Goal: Transaction & Acquisition: Purchase product/service

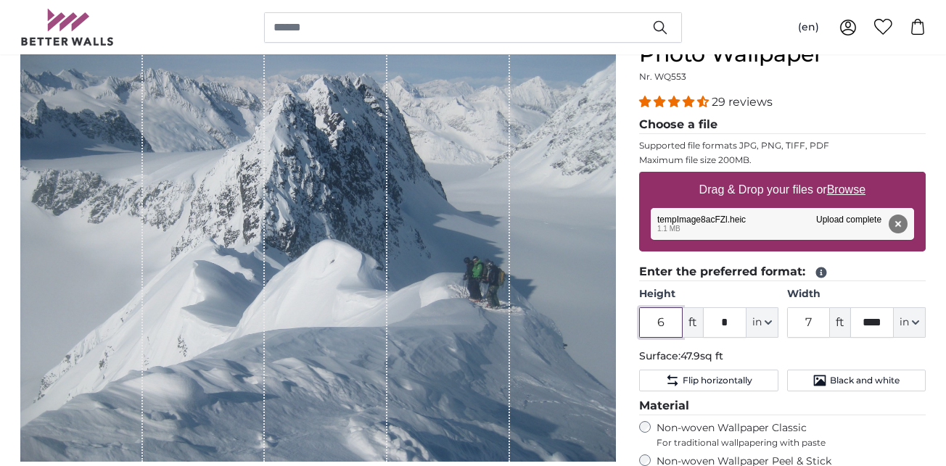
click at [663, 327] on input "6" at bounding box center [661, 322] width 44 height 30
type input "5"
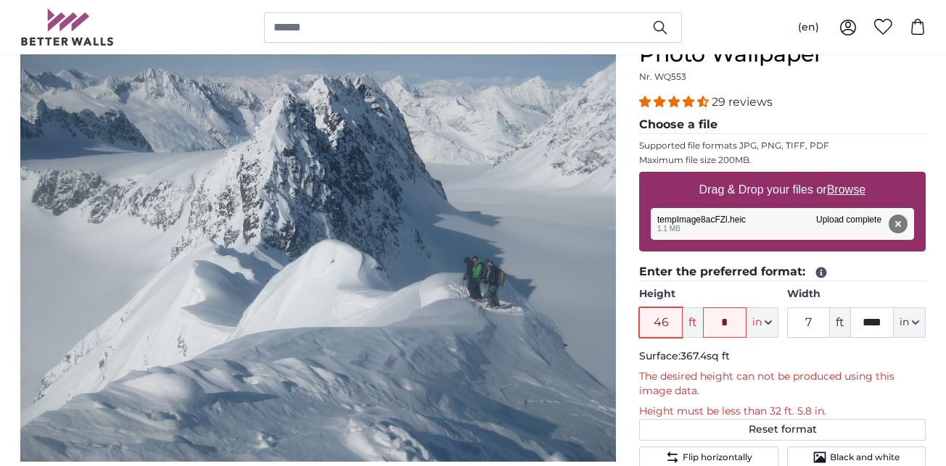
type input "6"
type input "****"
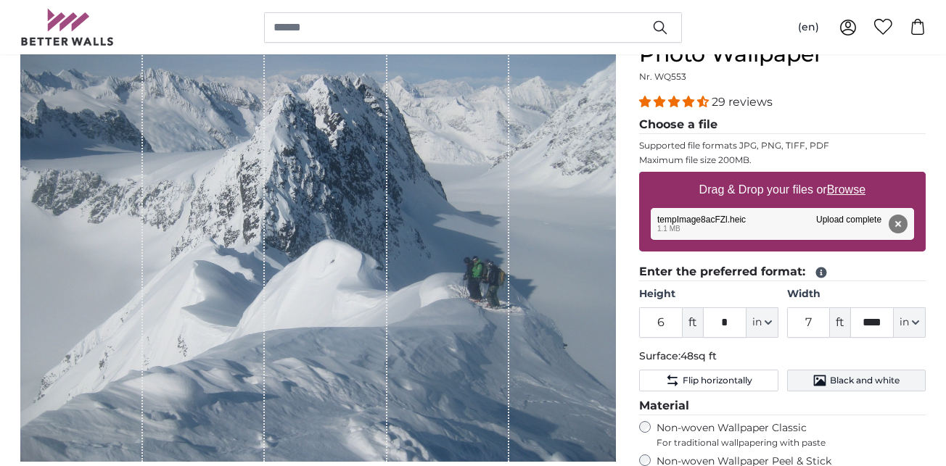
click at [848, 377] on span "Black and white" at bounding box center [864, 381] width 70 height 12
click at [667, 318] on input "6" at bounding box center [661, 322] width 44 height 30
type input "7"
type input "6"
